Goal: Information Seeking & Learning: Check status

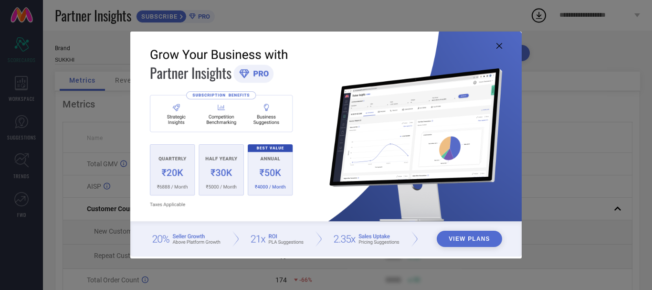
click at [501, 43] on icon at bounding box center [499, 46] width 6 height 6
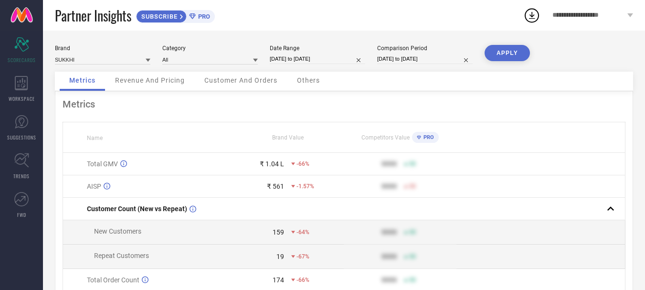
click at [155, 82] on span "Revenue And Pricing" at bounding box center [150, 80] width 70 height 8
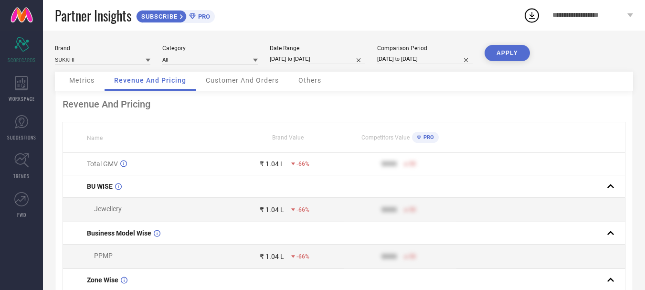
click at [71, 75] on div "Metrics" at bounding box center [82, 81] width 44 height 19
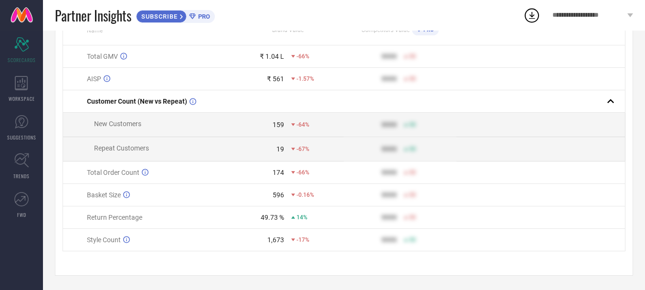
scroll to position [112, 0]
click at [277, 214] on div "49.73 %" at bounding box center [272, 217] width 23 height 8
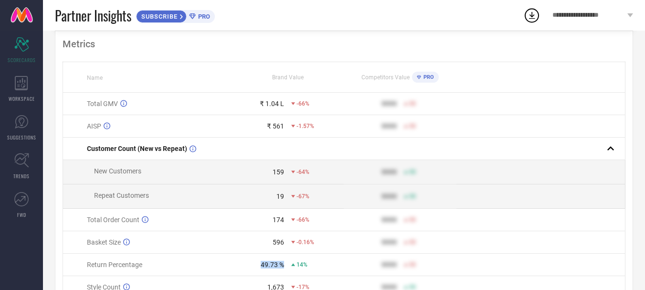
scroll to position [0, 0]
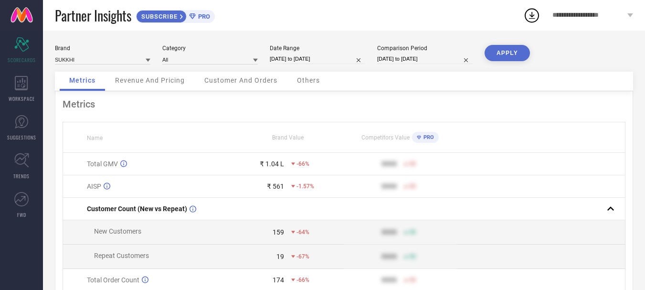
click at [154, 81] on span "Revenue And Pricing" at bounding box center [150, 80] width 70 height 8
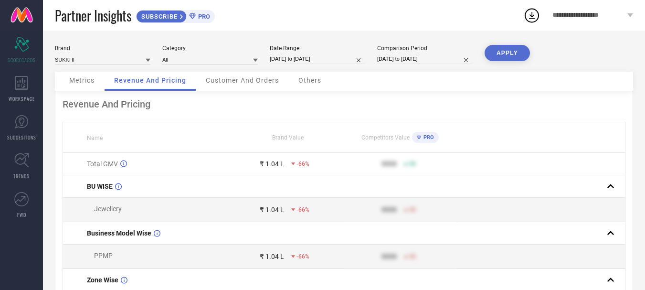
click at [247, 88] on div "Customer And Orders" at bounding box center [242, 81] width 92 height 19
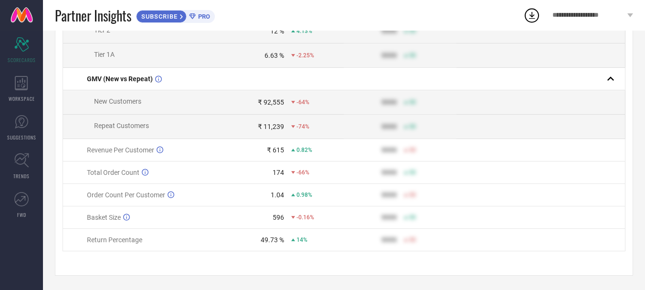
scroll to position [480, 0]
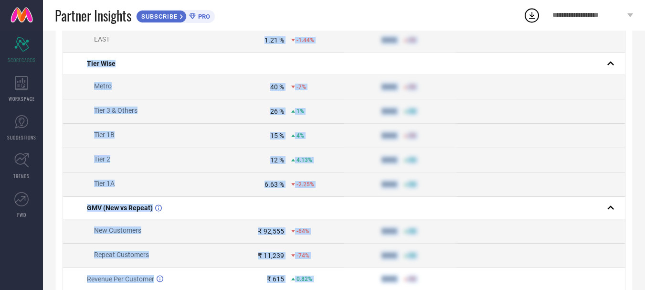
drag, startPoint x: 238, startPoint y: 289, endPoint x: 241, endPoint y: 106, distance: 182.8
click at [241, 106] on tbody "Customer Count (New vs Repeat) New Customers 159 -64% 9999 50 Repeat Customers …" at bounding box center [344, 96] width 562 height 567
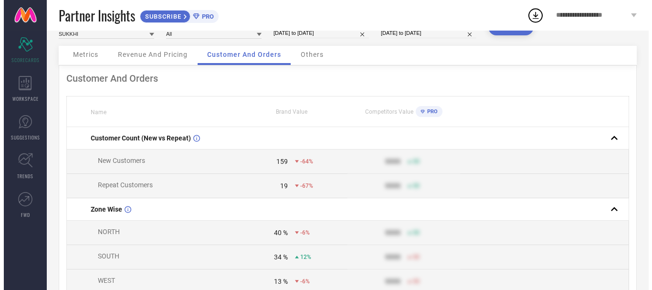
scroll to position [0, 0]
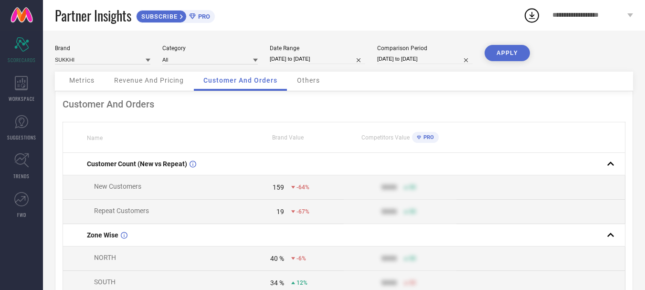
click at [307, 84] on span "Others" at bounding box center [308, 80] width 23 height 8
